Goal: Task Accomplishment & Management: Complete application form

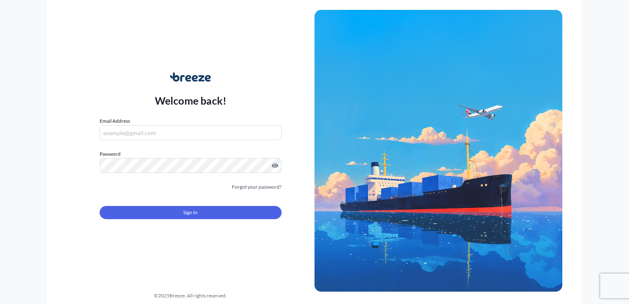
type input "[EMAIL_ADDRESS][DOMAIN_NAME]"
click at [187, 217] on button "Sign In" at bounding box center [191, 212] width 182 height 13
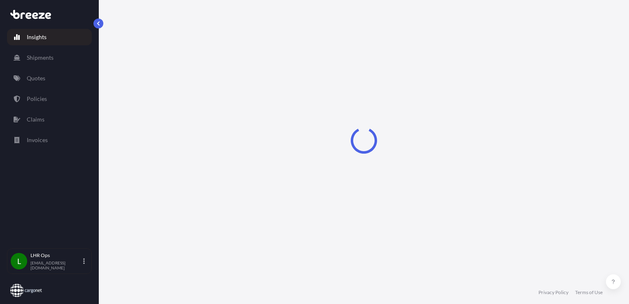
select select "2025"
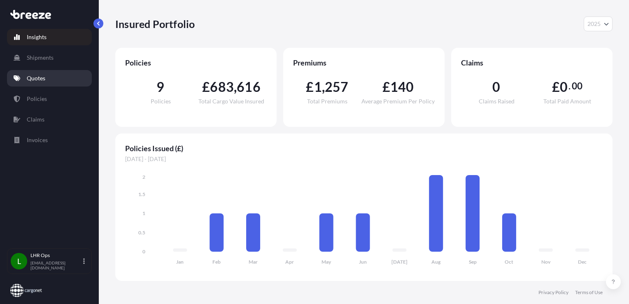
click at [54, 73] on link "Quotes" at bounding box center [49, 78] width 85 height 16
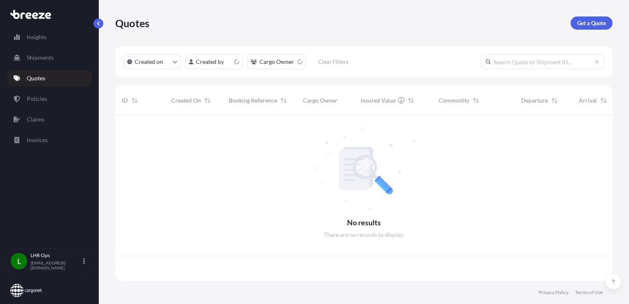
scroll to position [164, 491]
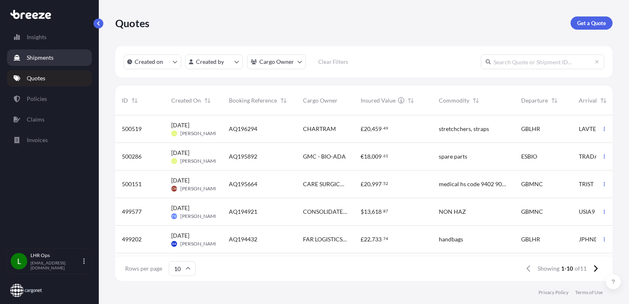
click at [48, 58] on p "Shipments" at bounding box center [40, 58] width 27 height 8
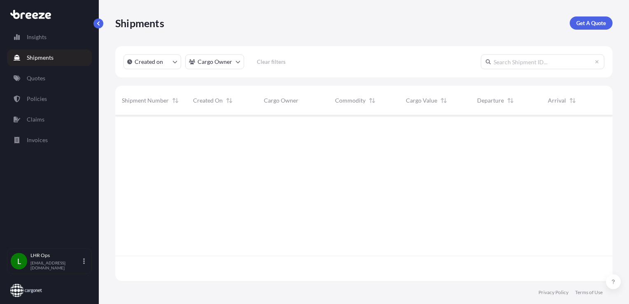
scroll to position [189, 491]
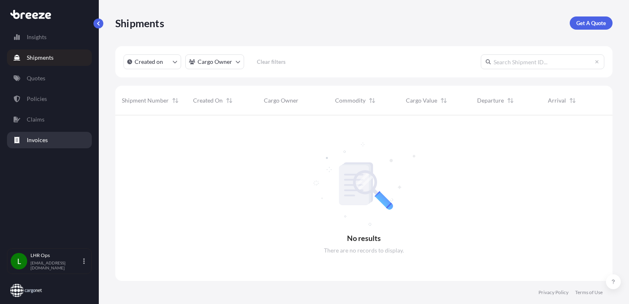
click at [27, 146] on link "Invoices" at bounding box center [49, 140] width 85 height 16
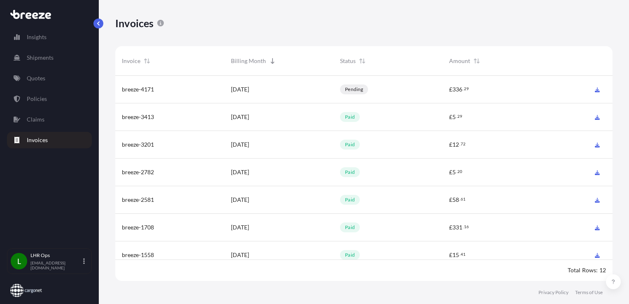
scroll to position [207, 491]
click at [44, 50] on link "Shipments" at bounding box center [49, 57] width 85 height 16
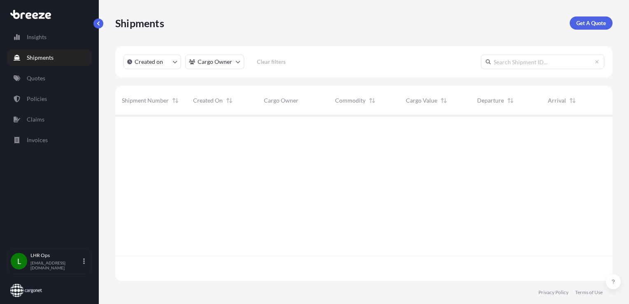
scroll to position [189, 491]
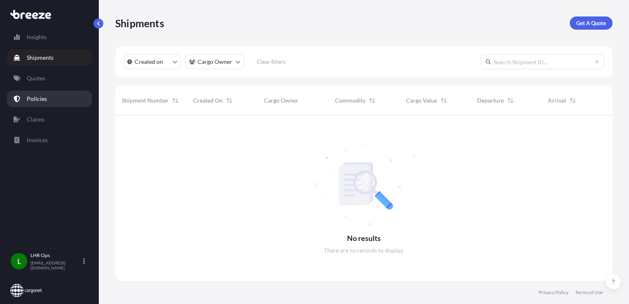
click at [13, 104] on link "Policies" at bounding box center [49, 99] width 85 height 16
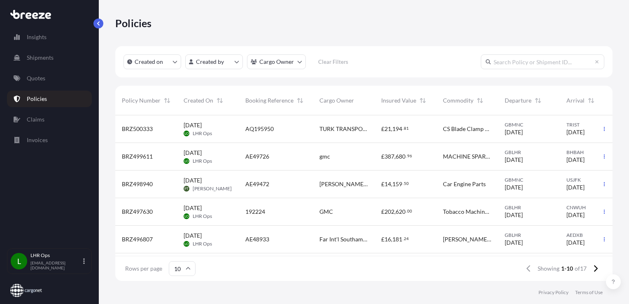
scroll to position [41, 0]
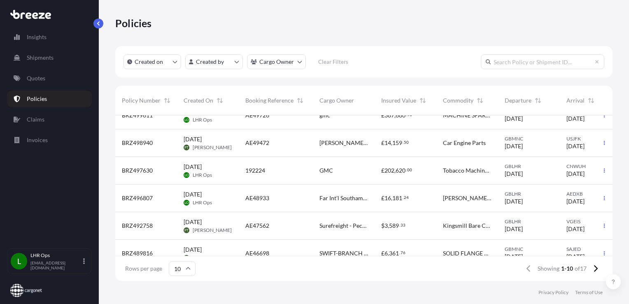
click at [355, 199] on span "Far Int'l Southampton" at bounding box center [343, 198] width 49 height 8
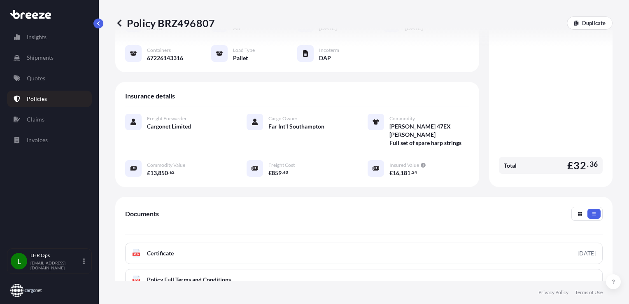
scroll to position [198, 0]
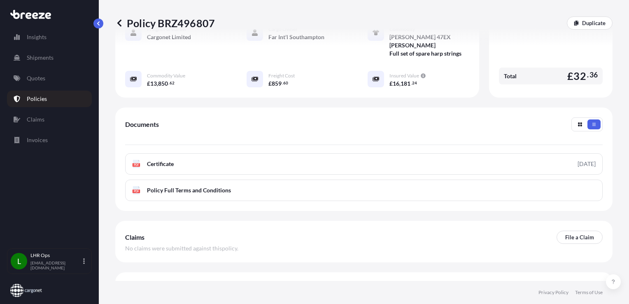
click at [596, 282] on icon at bounding box center [599, 285] width 7 height 7
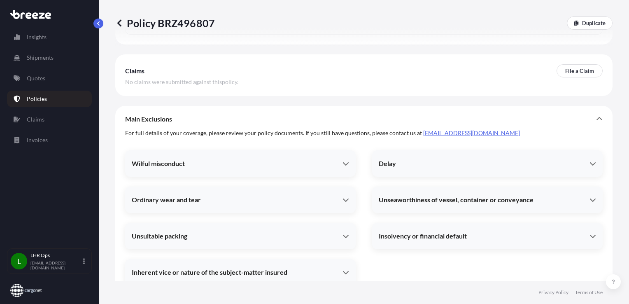
scroll to position [241, 0]
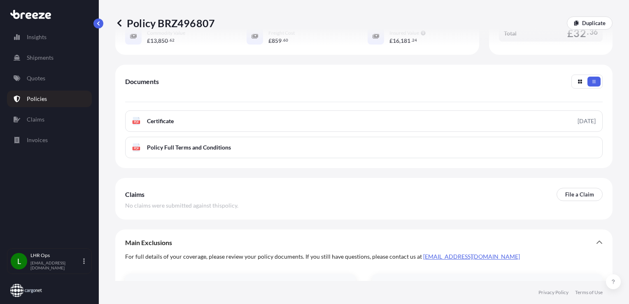
drag, startPoint x: 220, startPoint y: 22, endPoint x: 227, endPoint y: 20, distance: 7.0
click at [227, 20] on div "Policy BRZ496807 Duplicate" at bounding box center [363, 22] width 497 height 13
click at [204, 28] on p "Policy BRZ496807" at bounding box center [165, 22] width 100 height 13
copy p "BRZ496807"
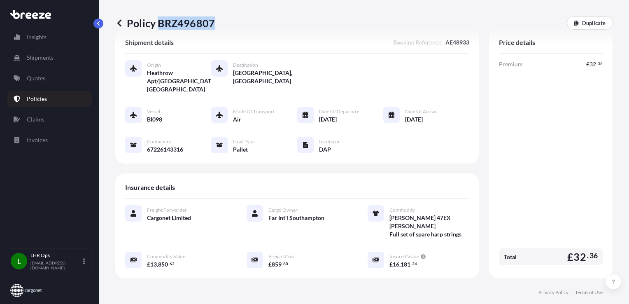
scroll to position [0, 0]
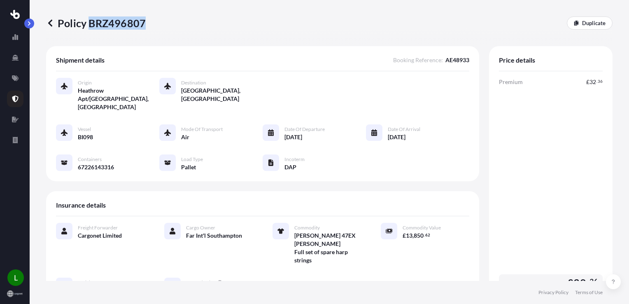
click at [51, 26] on icon at bounding box center [50, 22] width 4 height 7
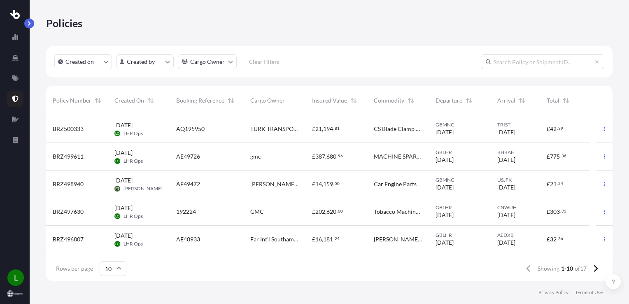
click at [507, 65] on input "text" at bounding box center [543, 61] width 124 height 15
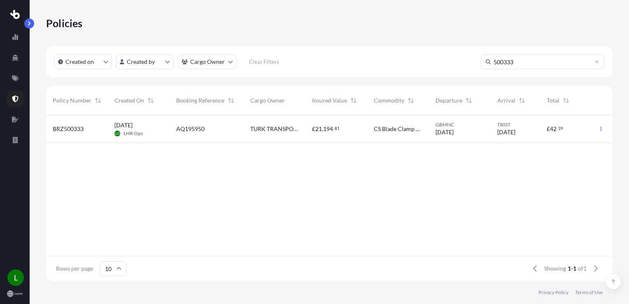
type input "500333"
click at [330, 180] on div "BRZ500333 [DATE] LO LHR Ops AQ195950 TURK TRANSPORT (UK) LIMITED £ 21 , 194 . 8…" at bounding box center [329, 185] width 567 height 141
click at [14, 97] on icon at bounding box center [15, 99] width 6 height 7
click at [13, 146] on link at bounding box center [15, 140] width 16 height 16
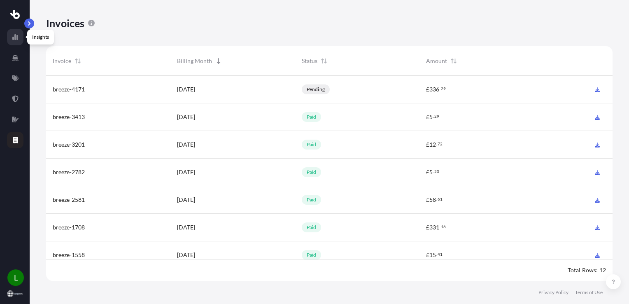
scroll to position [207, 560]
click at [15, 42] on link at bounding box center [15, 37] width 16 height 16
select select "2025"
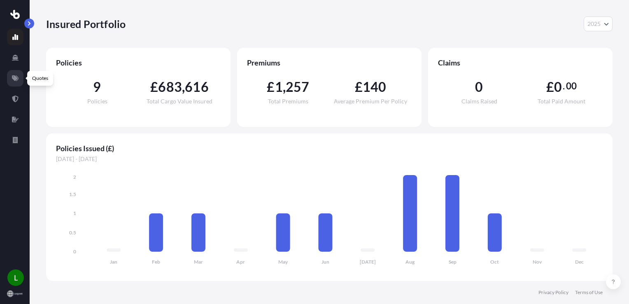
click at [18, 72] on link at bounding box center [15, 78] width 16 height 16
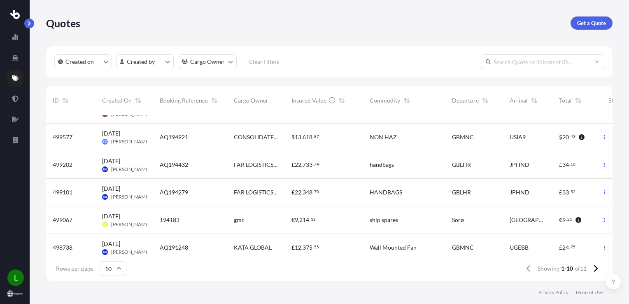
scroll to position [82, 0]
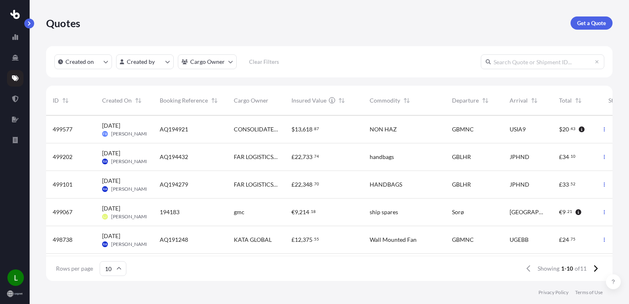
click at [253, 185] on span "FAR LOGISTICS [GEOGRAPHIC_DATA]" at bounding box center [256, 184] width 44 height 8
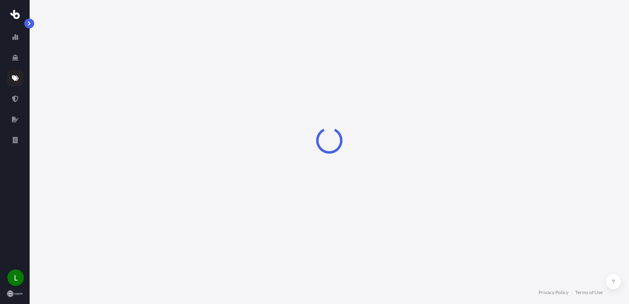
select select "Road"
select select "Air"
select select "4"
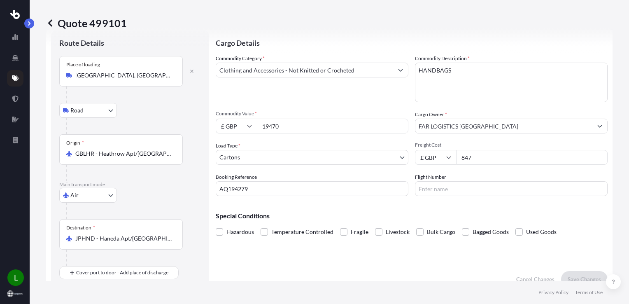
scroll to position [41, 0]
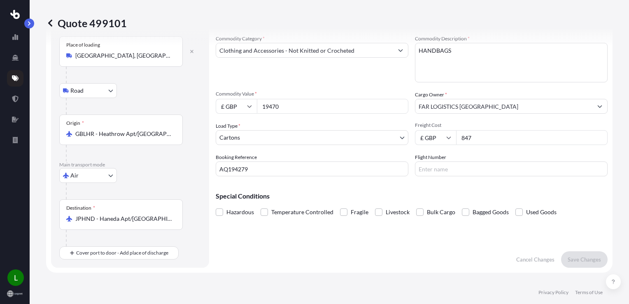
click at [112, 218] on input "JPHND - Haneda Apt/[GEOGRAPHIC_DATA], [GEOGRAPHIC_DATA]" at bounding box center [123, 219] width 97 height 8
drag, startPoint x: 173, startPoint y: 223, endPoint x: 54, endPoint y: 205, distance: 119.5
click at [54, 205] on div "Route Details Place of loading [GEOGRAPHIC_DATA], UK Road Road Rail Origin * GB…" at bounding box center [130, 139] width 158 height 258
drag, startPoint x: 54, startPoint y: 205, endPoint x: 154, endPoint y: 212, distance: 100.3
click at [138, 208] on div "Destination * JPHND - Haneda Apt/[GEOGRAPHIC_DATA], [GEOGRAPHIC_DATA]" at bounding box center [121, 214] width 124 height 30
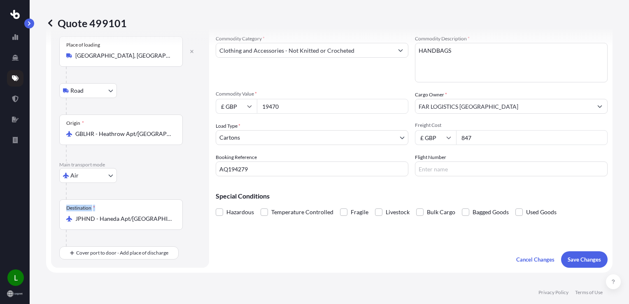
click at [138, 215] on input "JPHND - Haneda Apt/[GEOGRAPHIC_DATA], [GEOGRAPHIC_DATA]" at bounding box center [123, 219] width 97 height 8
drag, startPoint x: 173, startPoint y: 219, endPoint x: 96, endPoint y: 216, distance: 76.7
click at [96, 216] on div "JPHND - Haneda Apt/[GEOGRAPHIC_DATA], [GEOGRAPHIC_DATA]" at bounding box center [121, 219] width 110 height 8
click at [96, 216] on input "JPHND - Haneda Apt/[GEOGRAPHIC_DATA], [GEOGRAPHIC_DATA]" at bounding box center [123, 219] width 97 height 8
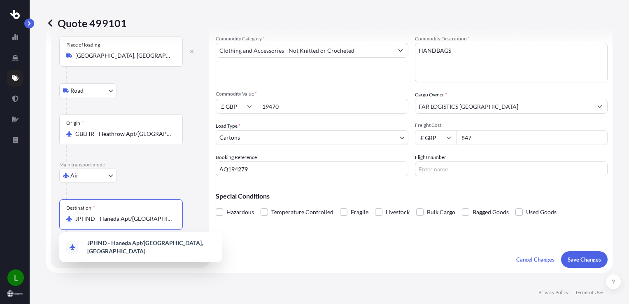
drag, startPoint x: 164, startPoint y: 218, endPoint x: 75, endPoint y: 216, distance: 89.4
click at [75, 216] on div "JPHND - Haneda Apt/[GEOGRAPHIC_DATA], [GEOGRAPHIC_DATA]" at bounding box center [121, 219] width 110 height 8
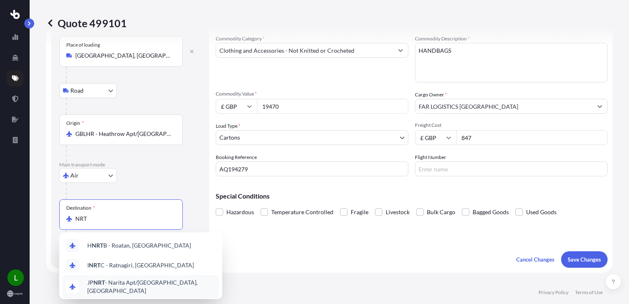
click at [150, 284] on span "JP NRT - Narita Apt/[GEOGRAPHIC_DATA], [GEOGRAPHIC_DATA]" at bounding box center [151, 286] width 128 height 16
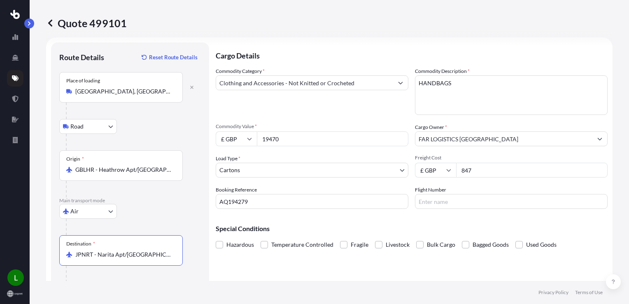
scroll to position [0, 0]
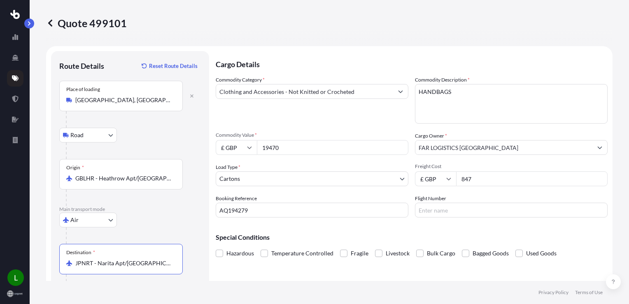
type input "JPNRT - Narita Apt/[GEOGRAPHIC_DATA], [GEOGRAPHIC_DATA]"
click at [236, 149] on input "£ GBP" at bounding box center [236, 147] width 41 height 15
click at [234, 203] on div "$ USD" at bounding box center [236, 205] width 35 height 16
type input "$ USD"
drag, startPoint x: 288, startPoint y: 150, endPoint x: 241, endPoint y: 142, distance: 47.2
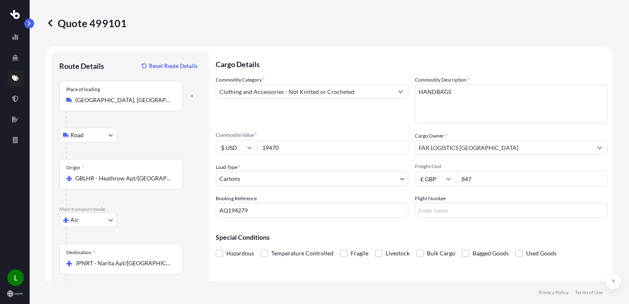
click at [241, 142] on div "$ USD 19470" at bounding box center [312, 147] width 193 height 15
type input "2640"
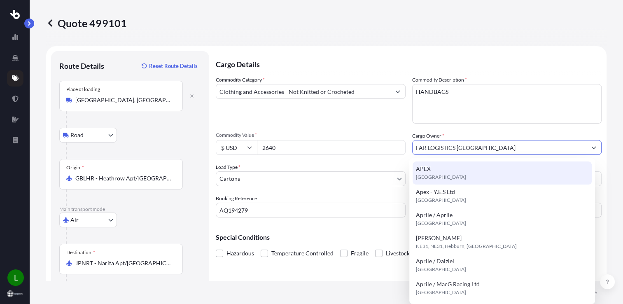
click at [608, 154] on div "Quote 499101 Route Details Reset Route Details Place of loading [GEOGRAPHIC_DAT…" at bounding box center [326, 140] width 593 height 281
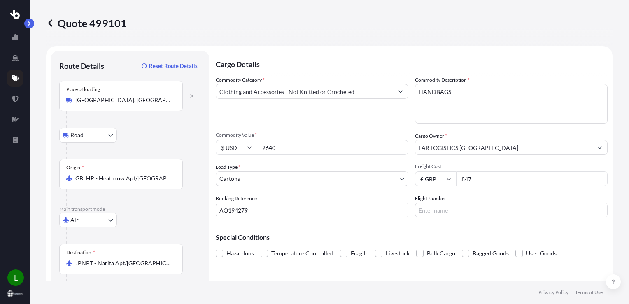
drag, startPoint x: 296, startPoint y: 152, endPoint x: 261, endPoint y: 145, distance: 36.1
click at [261, 145] on input "2640" at bounding box center [333, 147] width 152 height 15
click at [308, 144] on input "2640" at bounding box center [333, 147] width 152 height 15
drag, startPoint x: 296, startPoint y: 145, endPoint x: 245, endPoint y: 142, distance: 51.5
click at [245, 142] on div "$ USD 2640" at bounding box center [312, 147] width 193 height 15
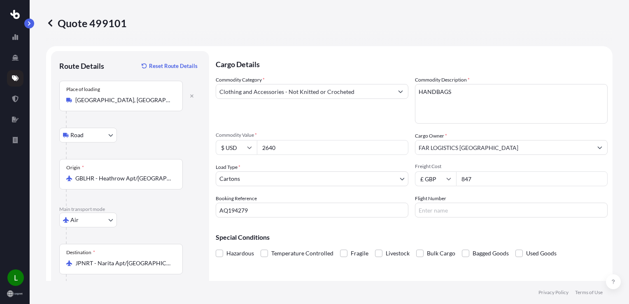
click at [340, 157] on div "Commodity Category * Clothing and Accessories - Not Knitted or Crocheted Commod…" at bounding box center [412, 147] width 392 height 142
click at [254, 145] on input "$ USD" at bounding box center [236, 147] width 41 height 15
click at [337, 165] on div "Load Type * Cartons" at bounding box center [312, 174] width 193 height 23
click at [48, 19] on icon at bounding box center [50, 23] width 8 height 8
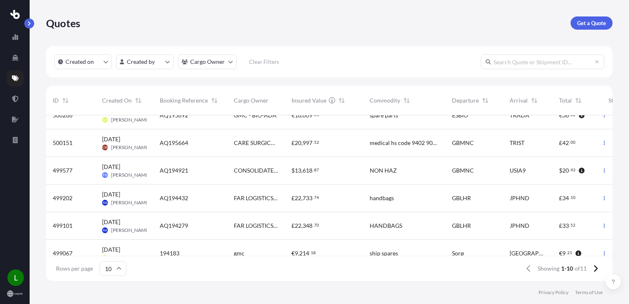
scroll to position [82, 0]
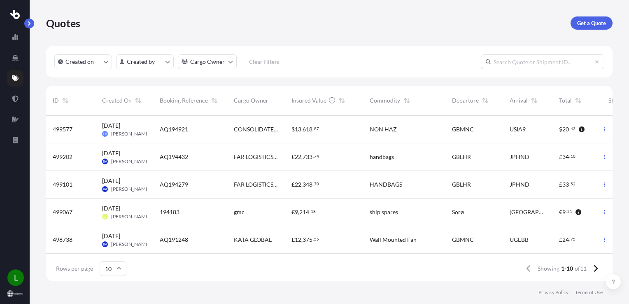
click at [405, 165] on div "handbags" at bounding box center [404, 157] width 82 height 28
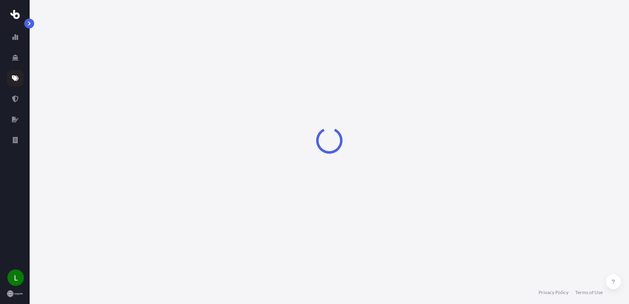
select select "Road"
select select "Air"
select select "1"
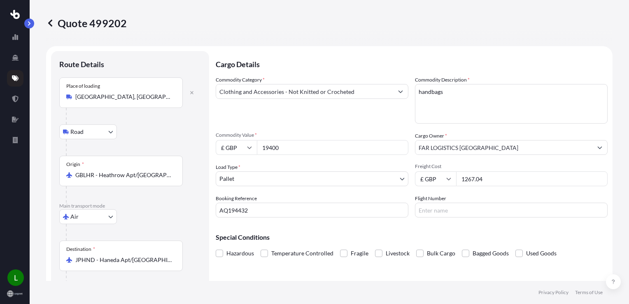
click at [354, 149] on input "19400" at bounding box center [333, 147] width 152 height 15
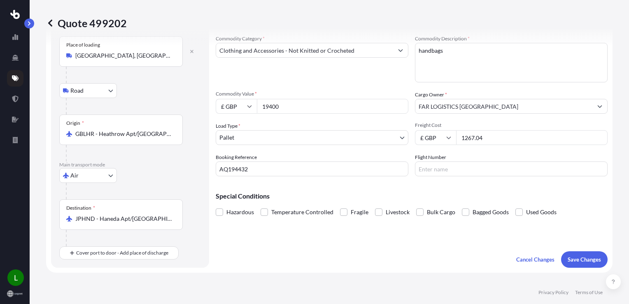
click at [297, 116] on div "Commodity Category * Clothing and Accessories - Not Knitted or Crocheted Commod…" at bounding box center [412, 106] width 392 height 142
click at [302, 106] on input "19400" at bounding box center [333, 106] width 152 height 15
drag, startPoint x: 299, startPoint y: 104, endPoint x: 237, endPoint y: 99, distance: 62.8
click at [237, 99] on div "£ GBP 19400" at bounding box center [312, 106] width 193 height 15
type input "22110"
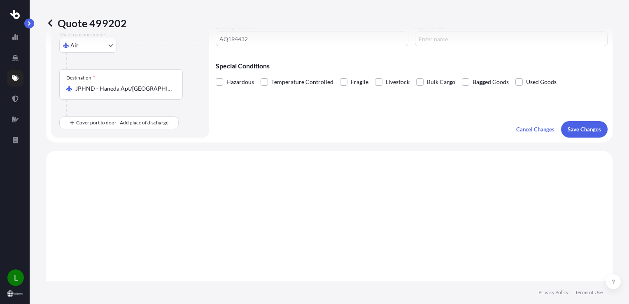
scroll to position [206, 0]
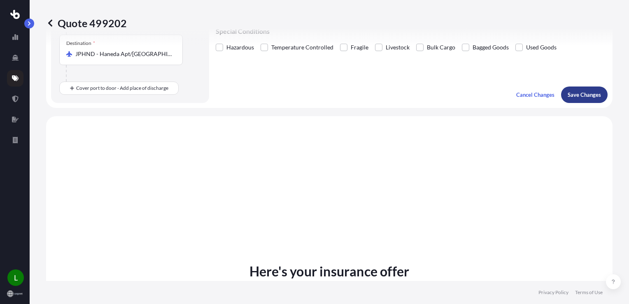
click at [588, 95] on p "Save Changes" at bounding box center [584, 95] width 33 height 8
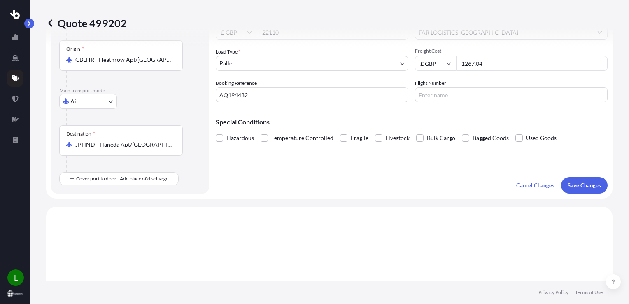
select select "Road"
select select "Air"
select select "1"
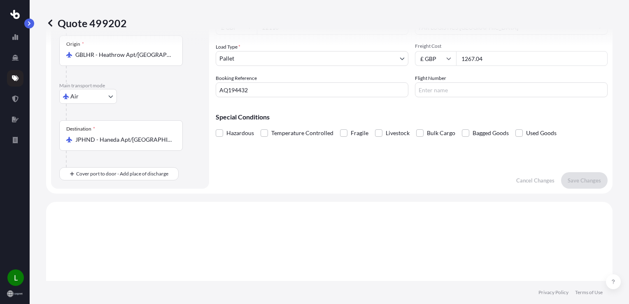
scroll to position [115, 0]
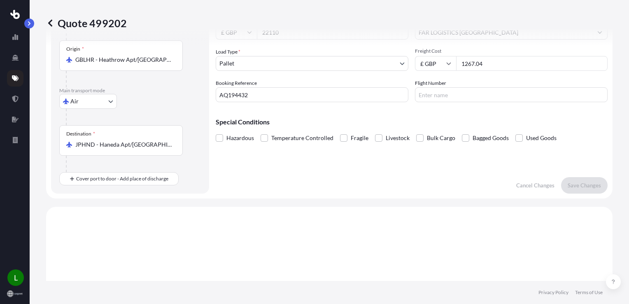
click at [149, 143] on input "JPHND - Haneda Apt/[GEOGRAPHIC_DATA], [GEOGRAPHIC_DATA]" at bounding box center [123, 144] width 97 height 8
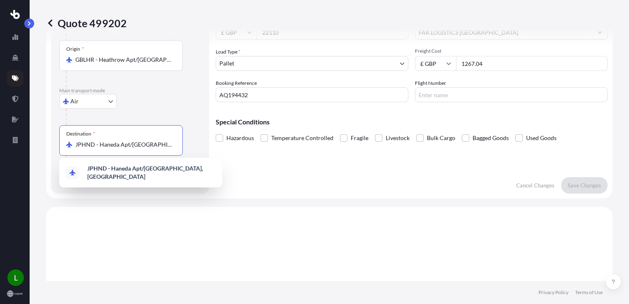
drag, startPoint x: 171, startPoint y: 146, endPoint x: 57, endPoint y: 145, distance: 113.6
click at [57, 145] on div "Route Details Place of loading [GEOGRAPHIC_DATA], UK Road Road Rail Origin * GB…" at bounding box center [130, 65] width 158 height 258
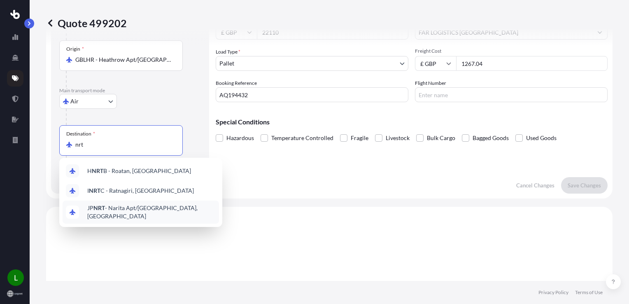
click at [121, 209] on span "JP NRT - Narita Apt/[GEOGRAPHIC_DATA], [GEOGRAPHIC_DATA]" at bounding box center [151, 212] width 128 height 16
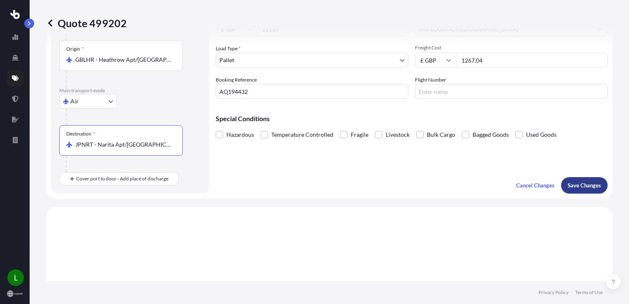
type input "JPNRT - Narita Apt/[GEOGRAPHIC_DATA], [GEOGRAPHIC_DATA]"
click at [578, 181] on p "Save Changes" at bounding box center [584, 185] width 33 height 8
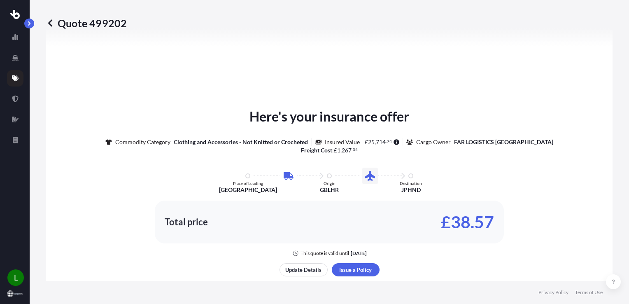
select select "Road"
select select "Air"
select select "1"
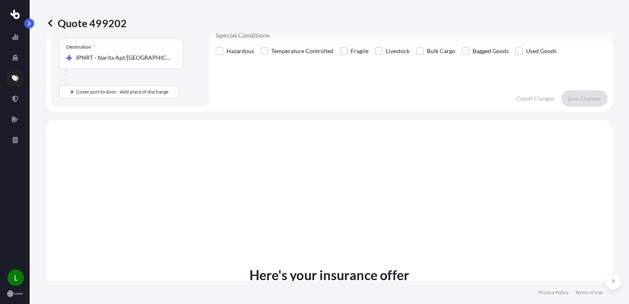
scroll to position [0, 0]
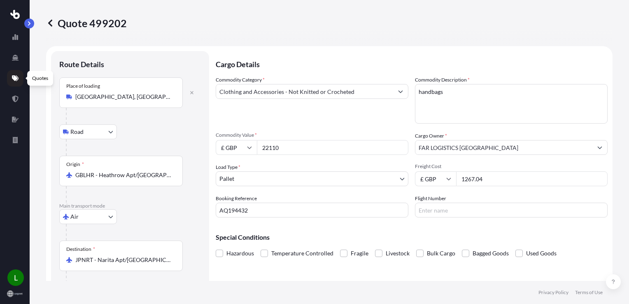
click at [16, 77] on icon at bounding box center [15, 78] width 7 height 7
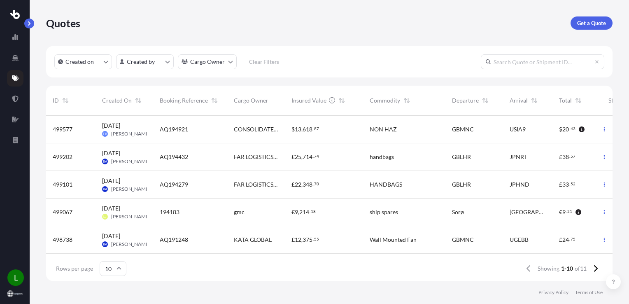
scroll to position [124, 0]
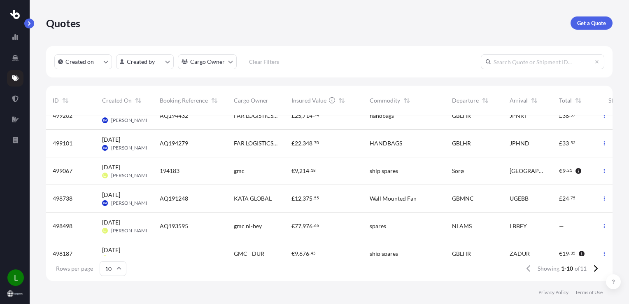
click at [315, 144] on span "70" at bounding box center [316, 142] width 5 height 3
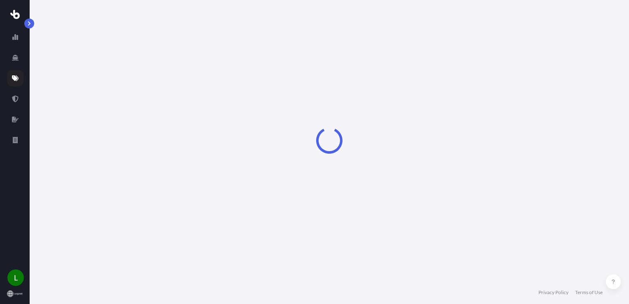
select select "Road"
select select "Air"
select select "4"
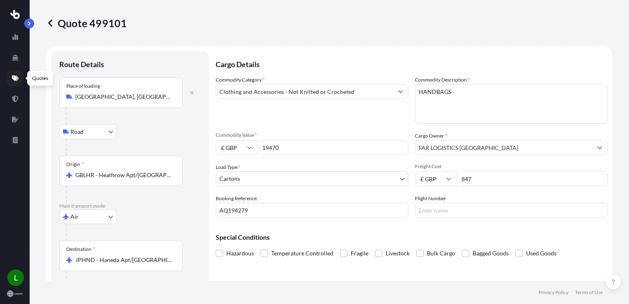
click at [10, 80] on link at bounding box center [15, 78] width 16 height 16
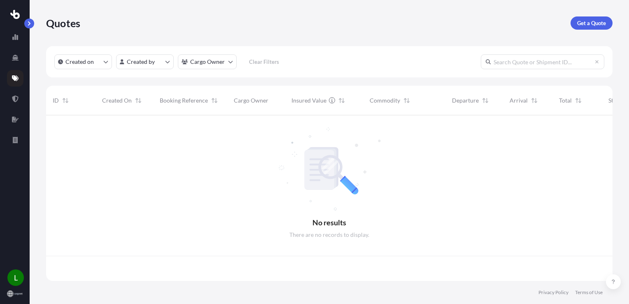
scroll to position [164, 560]
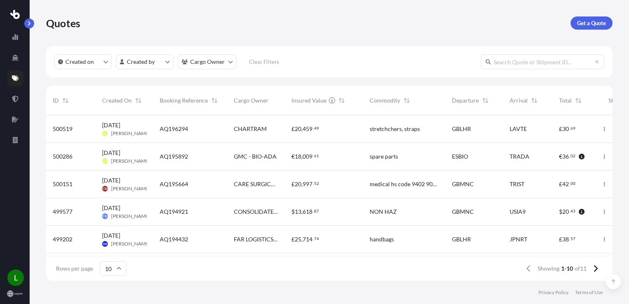
click at [371, 232] on div "handbags" at bounding box center [404, 240] width 82 height 28
select select "Road"
select select "Air"
select select "1"
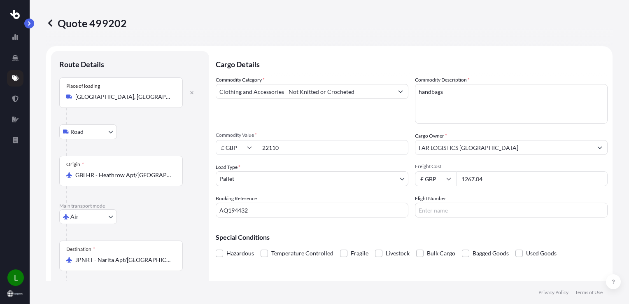
drag, startPoint x: 486, startPoint y: 180, endPoint x: 436, endPoint y: 173, distance: 49.8
click at [436, 173] on div "£ GBP 1267.04" at bounding box center [511, 178] width 193 height 15
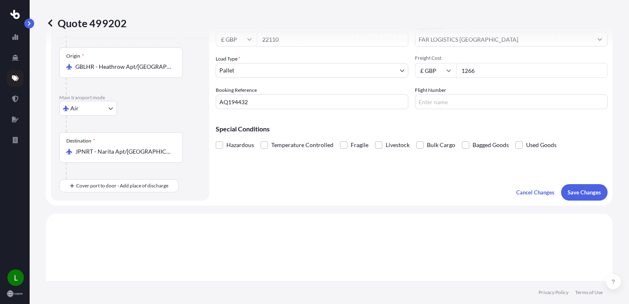
scroll to position [82, 0]
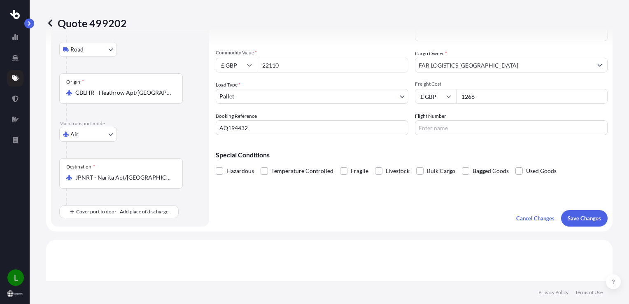
drag, startPoint x: 474, startPoint y: 100, endPoint x: 432, endPoint y: 91, distance: 42.8
click at [432, 91] on div "£ GBP 1266" at bounding box center [511, 96] width 193 height 15
click at [486, 91] on input "939.98" at bounding box center [532, 96] width 152 height 15
click at [471, 123] on input "Flight Number" at bounding box center [511, 127] width 193 height 15
click at [483, 101] on input "939.98" at bounding box center [532, 96] width 152 height 15
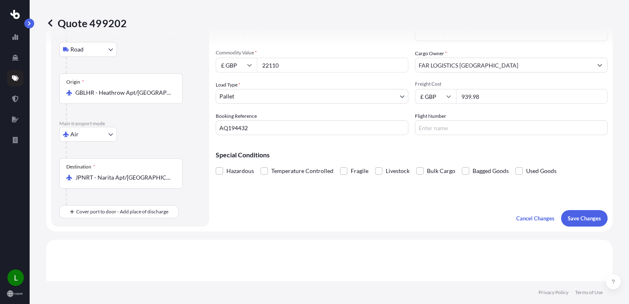
drag, startPoint x: 489, startPoint y: 95, endPoint x: 437, endPoint y: 91, distance: 52.0
click at [437, 91] on div "£ GBP 939.98" at bounding box center [511, 96] width 193 height 15
type input "1206"
click at [483, 135] on input "Flight Number" at bounding box center [511, 127] width 193 height 15
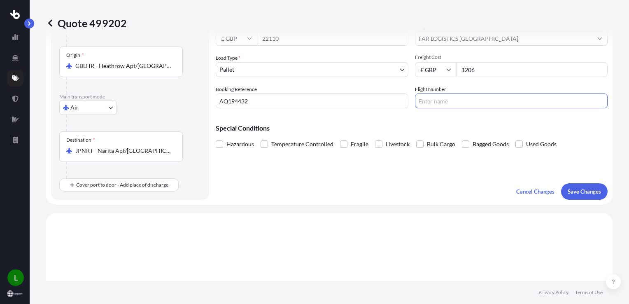
scroll to position [124, 0]
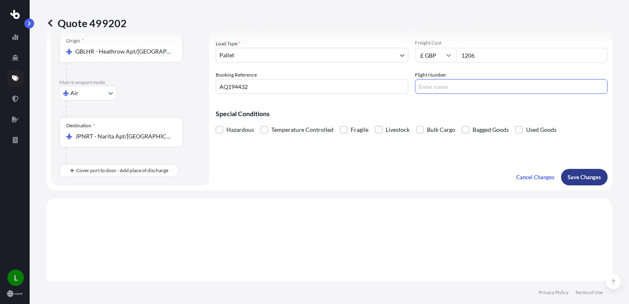
click at [587, 182] on button "Save Changes" at bounding box center [584, 177] width 47 height 16
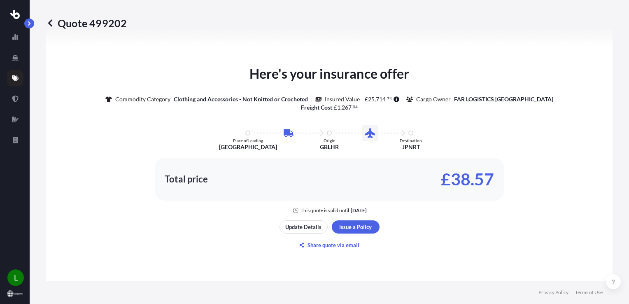
select select "Road"
select select "Air"
select select "1"
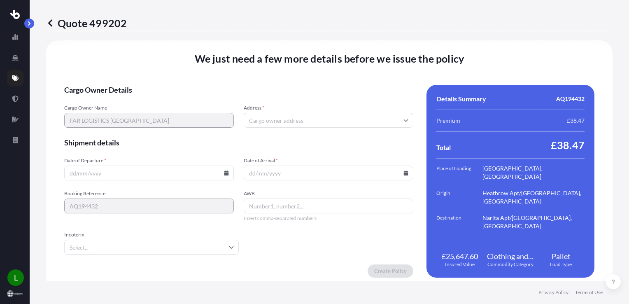
scroll to position [1067, 0]
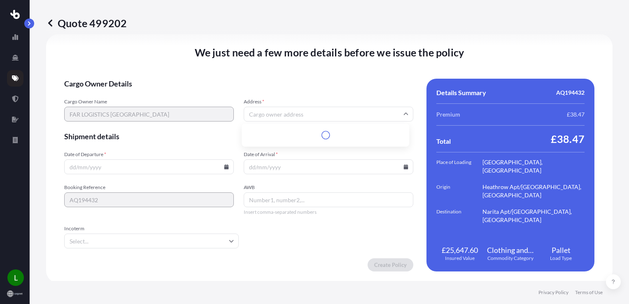
click at [281, 114] on input "Address *" at bounding box center [329, 114] width 170 height 15
click at [282, 109] on input "Address *" at bounding box center [329, 114] width 170 height 15
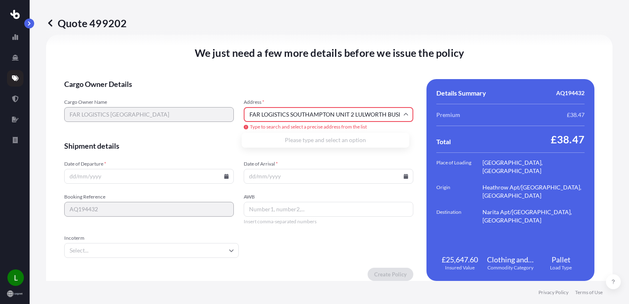
scroll to position [0, 0]
type input "F"
click at [301, 147] on li "[STREET_ADDRESS]" at bounding box center [325, 144] width 161 height 16
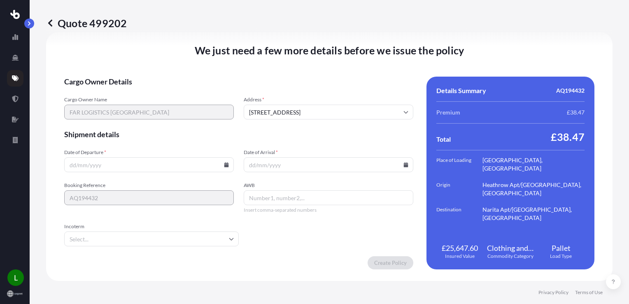
scroll to position [1067, 0]
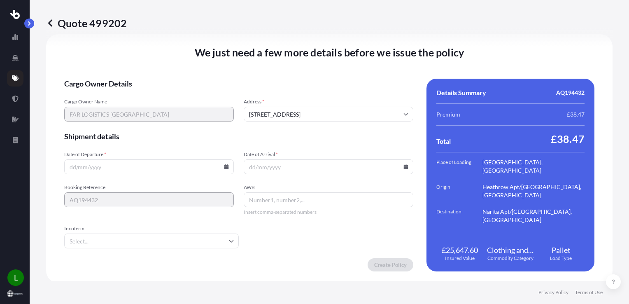
click at [248, 113] on input "[STREET_ADDRESS]" at bounding box center [329, 114] width 170 height 15
click at [247, 113] on input "[STREET_ADDRESS]" at bounding box center [329, 114] width 170 height 15
paste input "FAR LOGISTICS (SOUTHAMPTON) LTD"
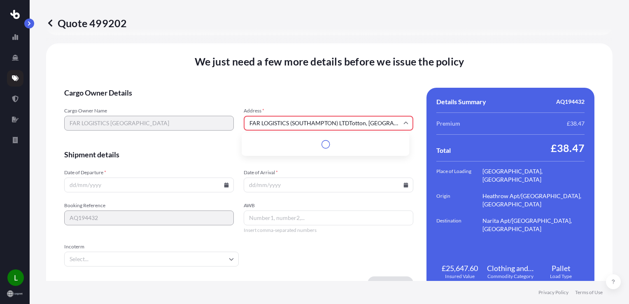
scroll to position [1075, 0]
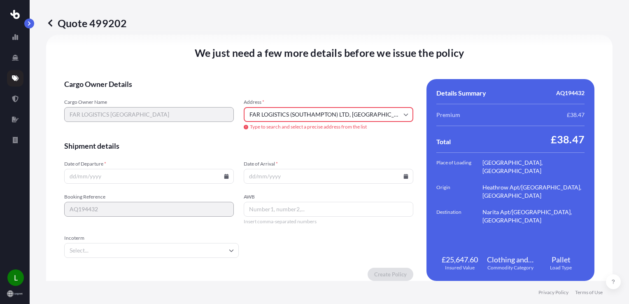
click at [351, 112] on input "FAR LOGISTICS (SOUTHAMPTON) LTD, [GEOGRAPHIC_DATA], [GEOGRAPHIC_DATA]" at bounding box center [329, 114] width 170 height 15
paste input "UNIT 2 [GEOGRAPHIC_DATA]"
click at [385, 112] on input "FAR LOGISTICS (SOUTHAMPTON) LTD, [STREET_ADDRESS]" at bounding box center [329, 114] width 170 height 15
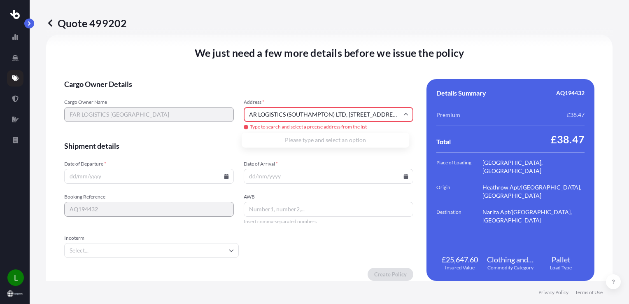
paste input "NUTWOOD WAY"
click at [392, 124] on span "Type to search and select a precise address from the list" at bounding box center [329, 127] width 170 height 7
click at [381, 137] on div "Please type and select an option" at bounding box center [325, 140] width 161 height 8
click at [331, 113] on input "FAR LOGISTICS (SOUTHAMPTON) LTD, [STREET_ADDRESS]" at bounding box center [329, 114] width 170 height 15
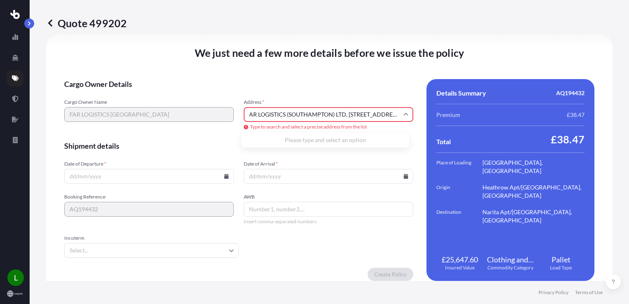
scroll to position [0, 0]
click at [152, 115] on div "Cargo Owner Name FAR LOGISTICS SOUTHAMPTON Address * FAR LOGISTICS (SOUTHAMPTON…" at bounding box center [238, 115] width 349 height 32
click at [351, 113] on input "FAR LOGISTICS (SOUTHAMPTON) LTD, [STREET_ADDRESS]" at bounding box center [329, 114] width 170 height 15
click at [198, 111] on div "Cargo Owner Name FAR LOGISTICS SOUTHAMPTON Address * FAR LOGISTICS (SOUTHAMPTON…" at bounding box center [238, 115] width 349 height 32
click at [380, 124] on span "Type to search and select a precise address from the list" at bounding box center [329, 127] width 170 height 7
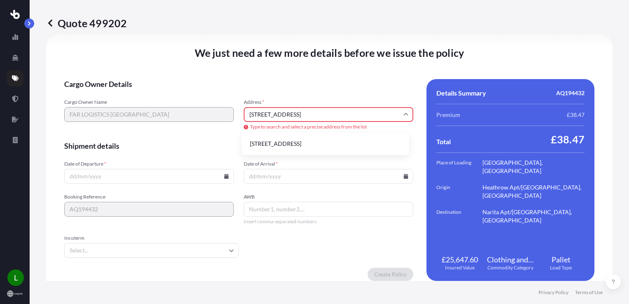
click at [385, 116] on input "[STREET_ADDRESS]" at bounding box center [329, 114] width 170 height 15
click at [318, 148] on li "[STREET_ADDRESS]" at bounding box center [325, 144] width 161 height 16
type input "[STREET_ADDRESS]"
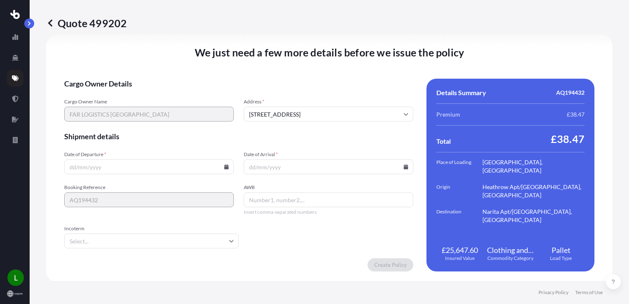
scroll to position [1067, 0]
click at [115, 162] on input "Date of Departure *" at bounding box center [149, 166] width 170 height 15
click at [224, 165] on icon at bounding box center [226, 166] width 5 height 5
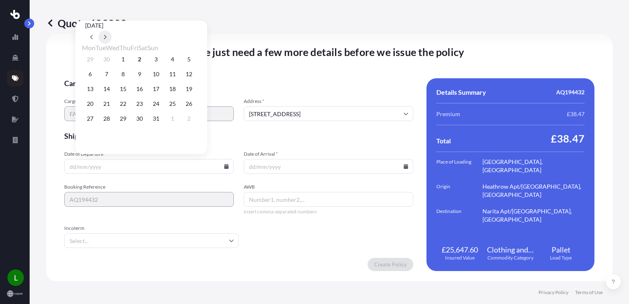
click at [112, 30] on button at bounding box center [104, 36] width 13 height 13
click at [98, 30] on button at bounding box center [91, 36] width 13 height 13
click at [93, 76] on button "6" at bounding box center [90, 74] width 13 height 13
type input "[DATE]"
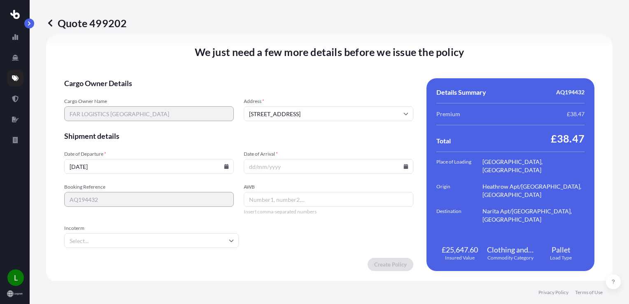
click at [279, 166] on input "Date of Arrival *" at bounding box center [329, 166] width 170 height 15
click at [387, 164] on input "Date of Arrival *" at bounding box center [329, 166] width 170 height 15
click at [399, 166] on input "Date of Arrival *" at bounding box center [329, 166] width 170 height 15
click at [404, 166] on icon at bounding box center [406, 166] width 5 height 5
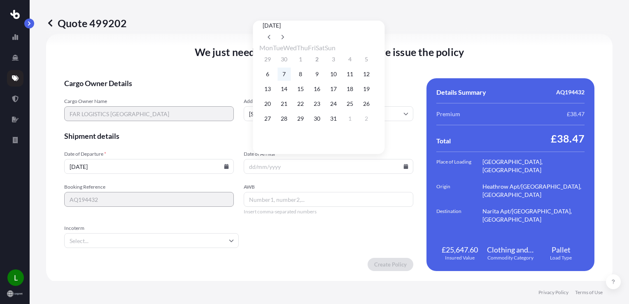
click at [284, 77] on button "7" at bounding box center [283, 74] width 13 height 13
type input "[DATE]"
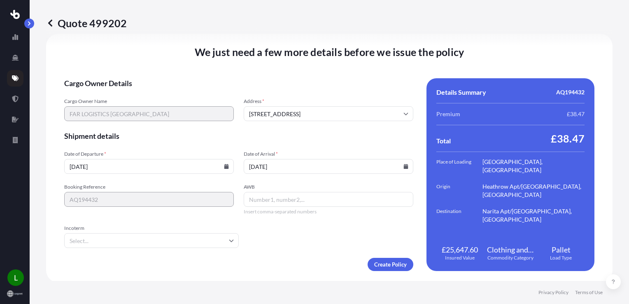
click at [284, 187] on span "AWB" at bounding box center [329, 187] width 170 height 7
click at [284, 192] on input "AWB" at bounding box center [329, 199] width 170 height 15
click at [283, 194] on input "AWB" at bounding box center [329, 199] width 170 height 15
type input "12557203856"
click at [329, 240] on form "Cargo Owner Details Cargo Owner Name FAR LOGISTICS SOUTHAMPTON Address * [GEOGR…" at bounding box center [238, 174] width 349 height 193
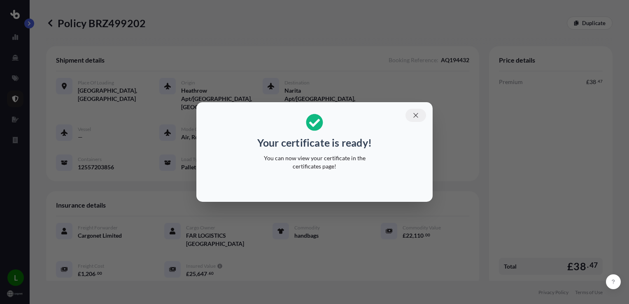
click at [415, 116] on icon "button" at bounding box center [415, 115] width 5 height 5
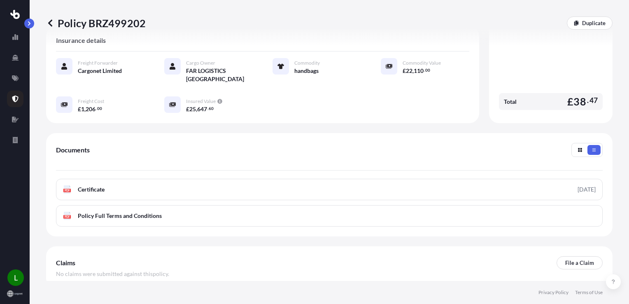
scroll to position [198, 0]
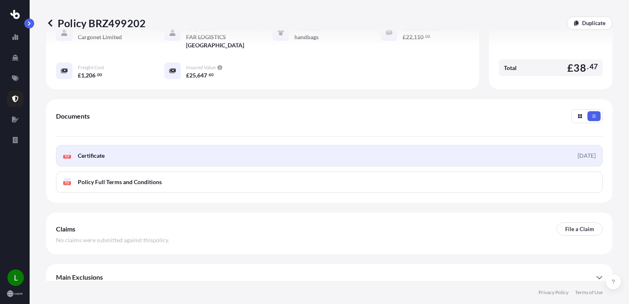
click at [169, 145] on link "PDF Certificate [DATE]" at bounding box center [329, 155] width 547 height 21
